Goal: Task Accomplishment & Management: Use online tool/utility

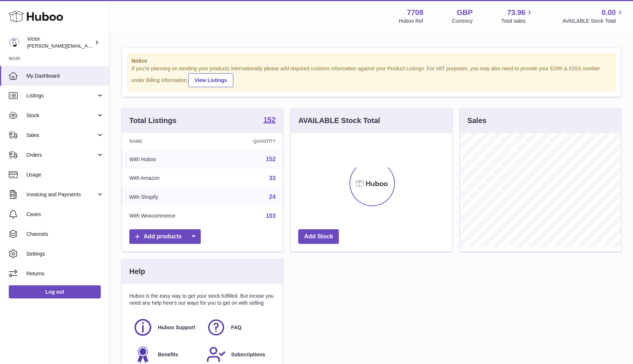
scroll to position [114, 161]
click at [73, 135] on span "Sales" at bounding box center [61, 135] width 70 height 7
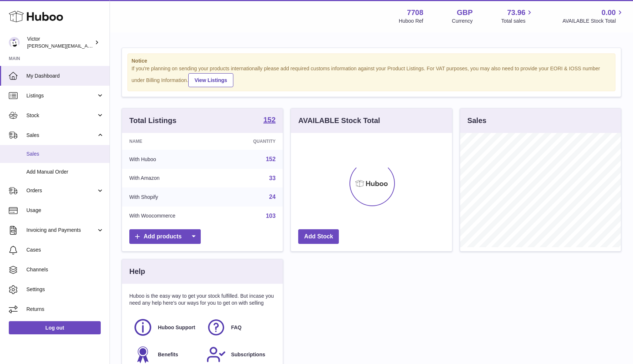
click at [72, 156] on span "Sales" at bounding box center [65, 154] width 78 height 7
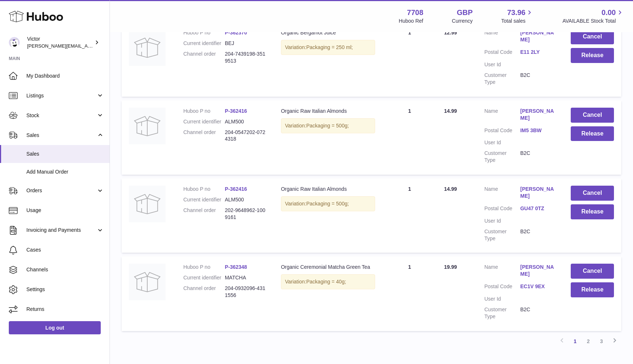
scroll to position [630, 0]
click at [599, 335] on link "3" at bounding box center [601, 341] width 13 height 13
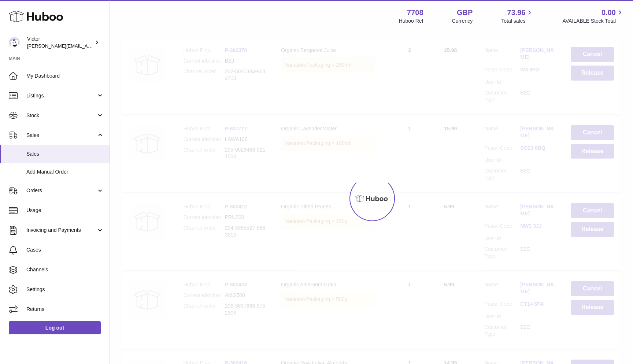
scroll to position [21, 0]
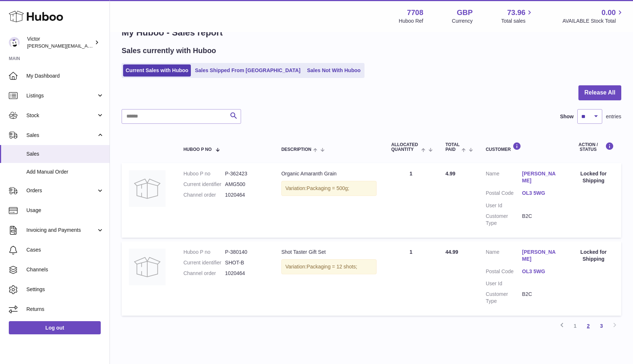
click at [584, 319] on link "2" at bounding box center [588, 325] width 13 height 13
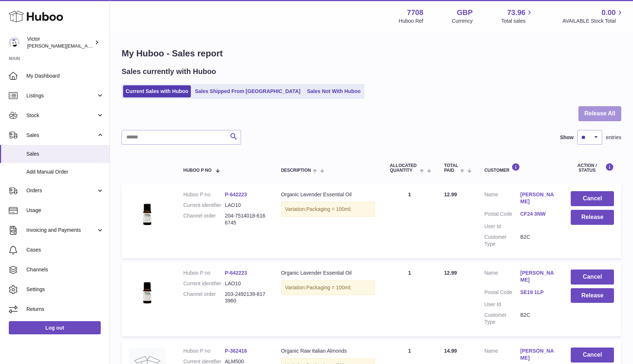
click at [602, 111] on button "Release All" at bounding box center [599, 113] width 43 height 15
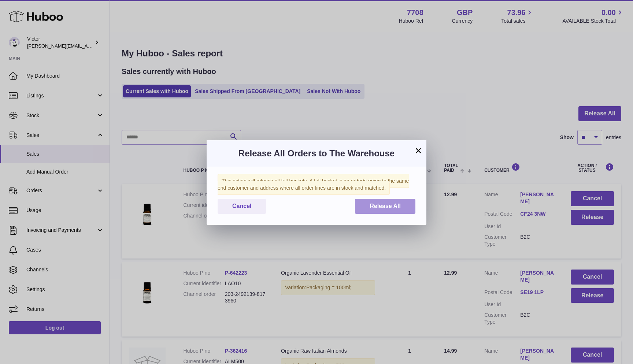
click at [407, 208] on button "Release All" at bounding box center [385, 206] width 60 height 15
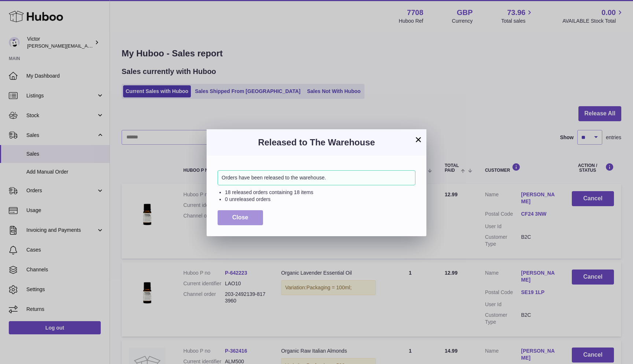
click at [228, 218] on button "Close" at bounding box center [240, 217] width 45 height 15
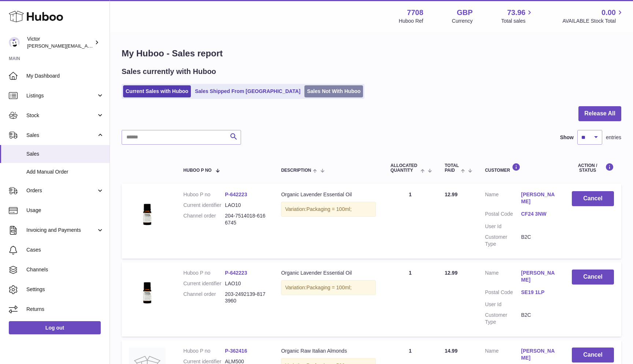
click at [304, 90] on link "Sales Not With Huboo" at bounding box center [333, 91] width 59 height 12
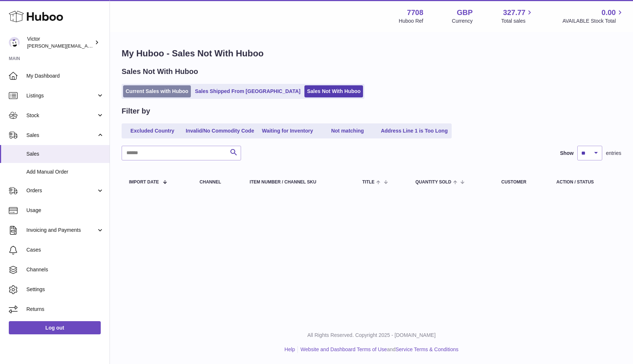
click at [178, 88] on link "Current Sales with Huboo" at bounding box center [157, 91] width 68 height 12
